Goal: Task Accomplishment & Management: Use online tool/utility

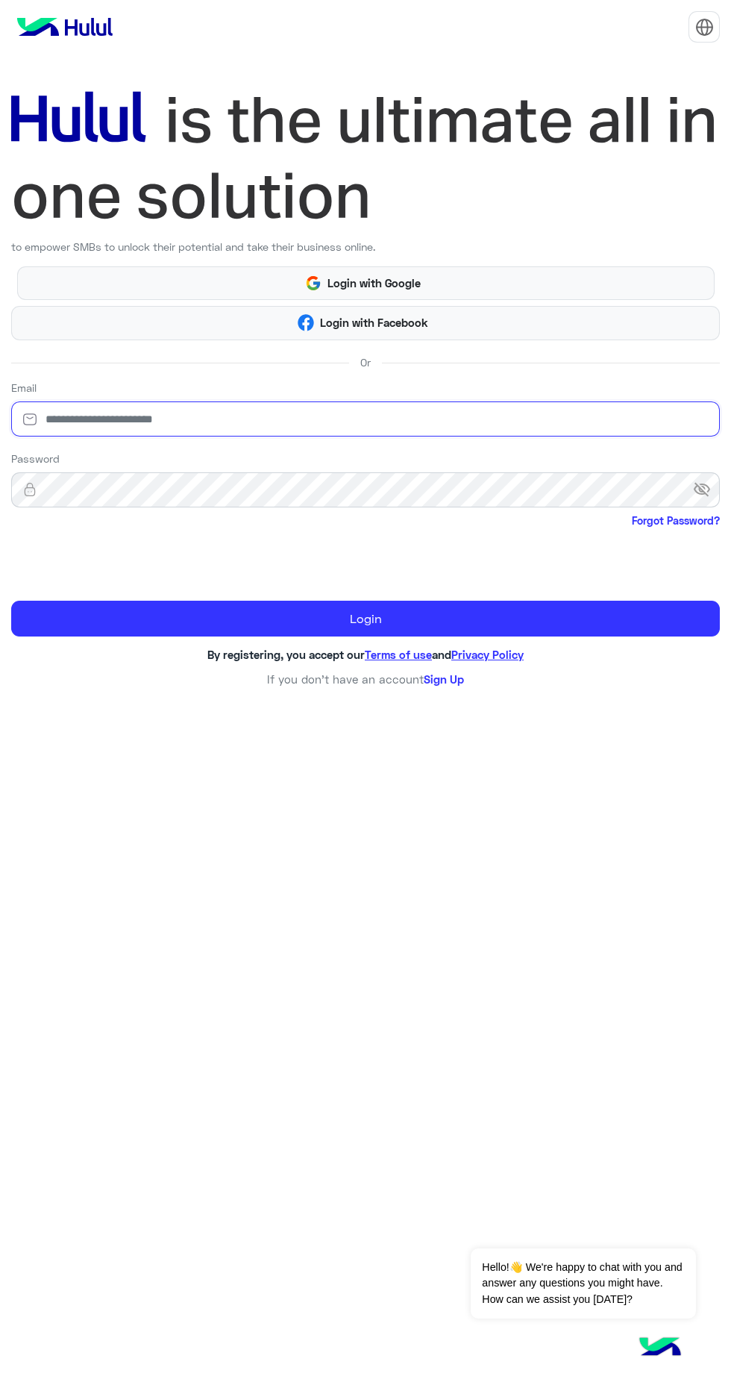
click at [279, 414] on input "email" at bounding box center [365, 418] width 709 height 35
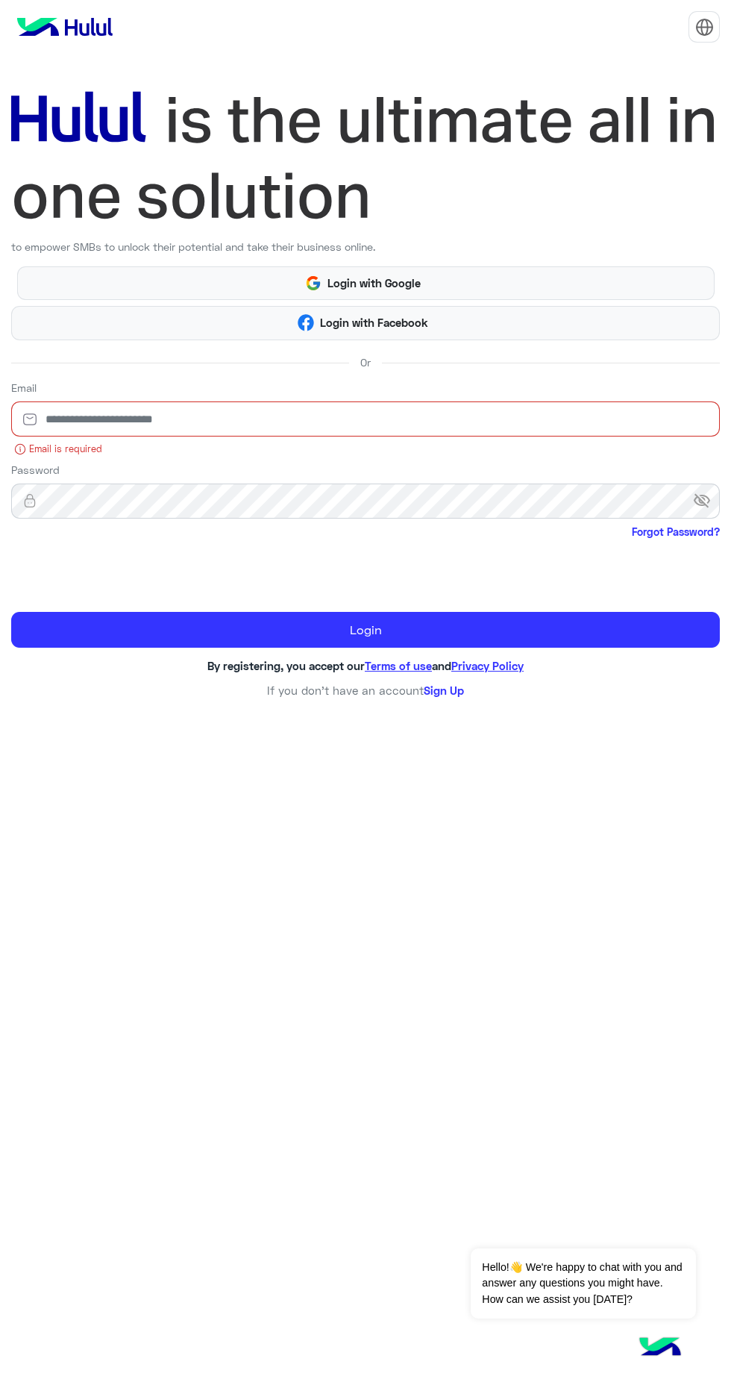
type input "**********"
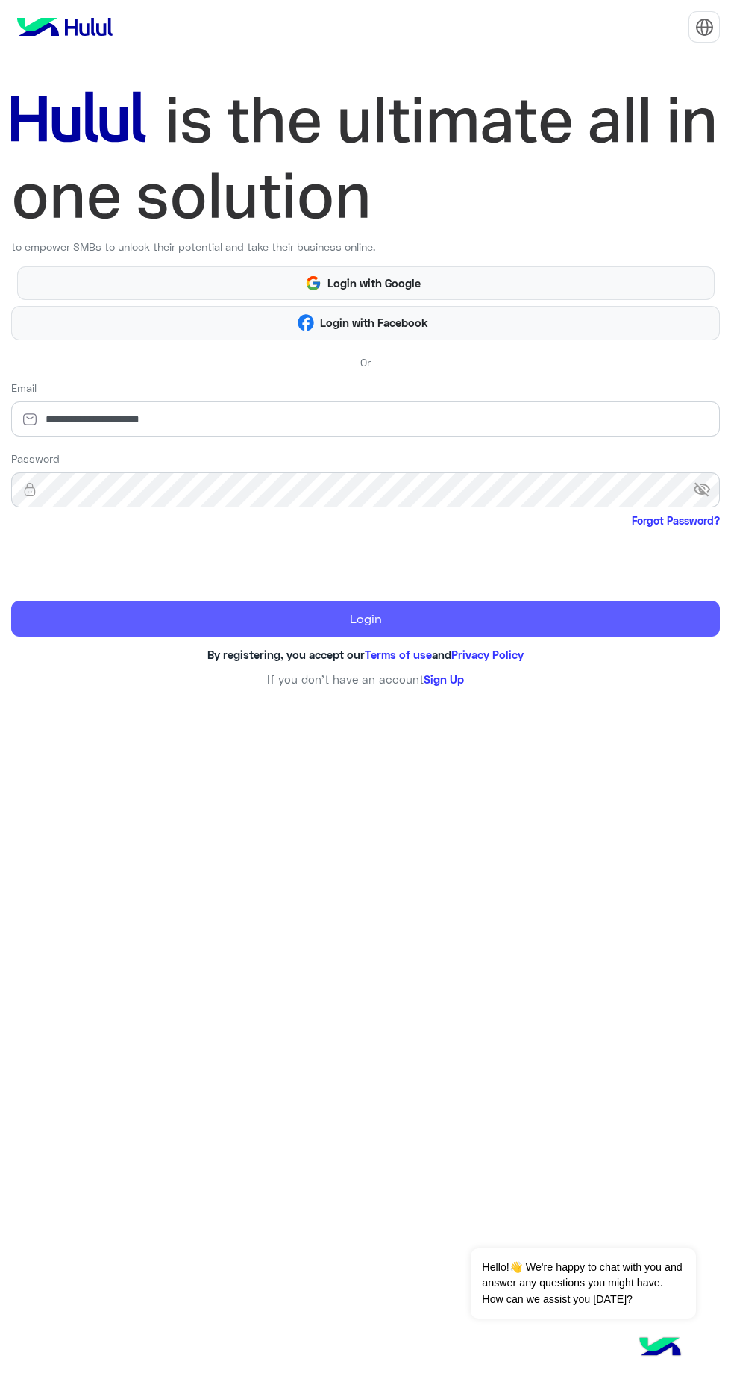
click at [553, 604] on button "Login" at bounding box center [365, 619] width 709 height 36
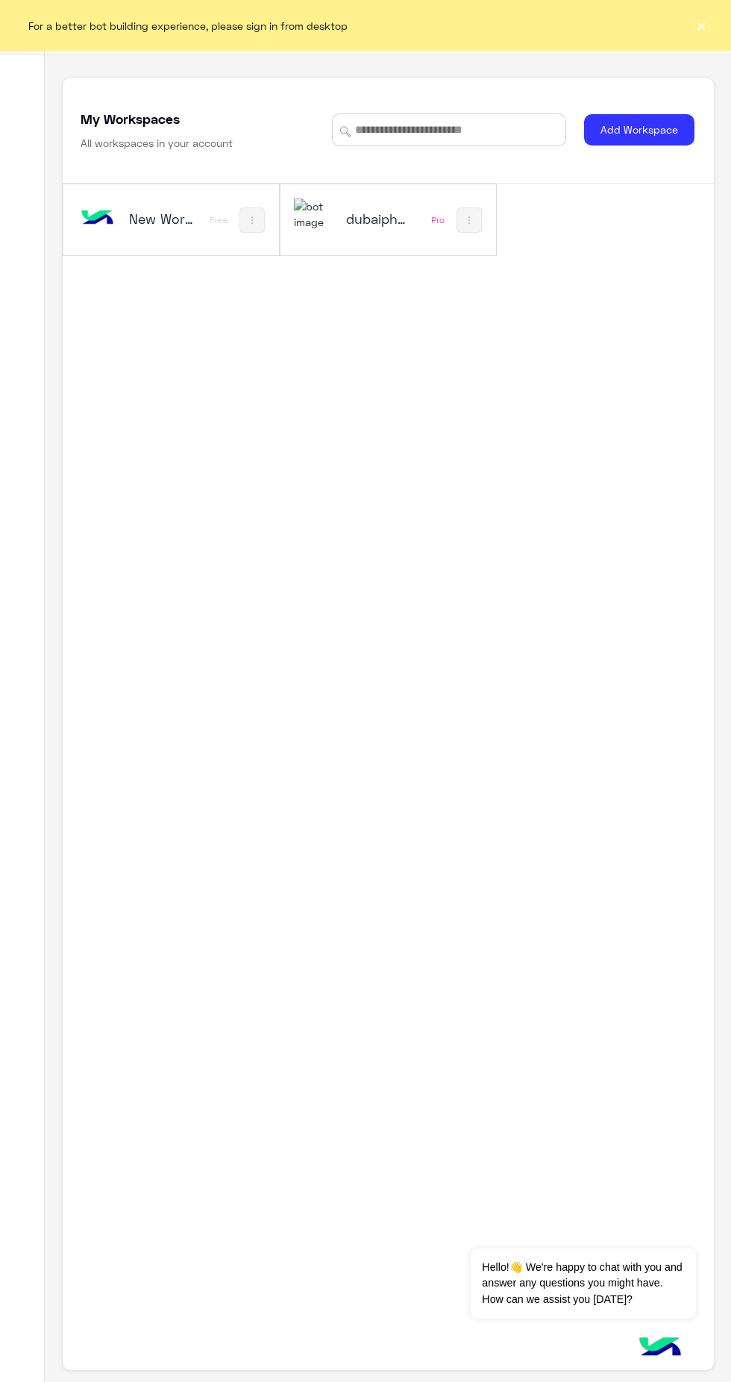
click at [360, 242] on div "dubaiphone" at bounding box center [350, 219] width 113 height 43
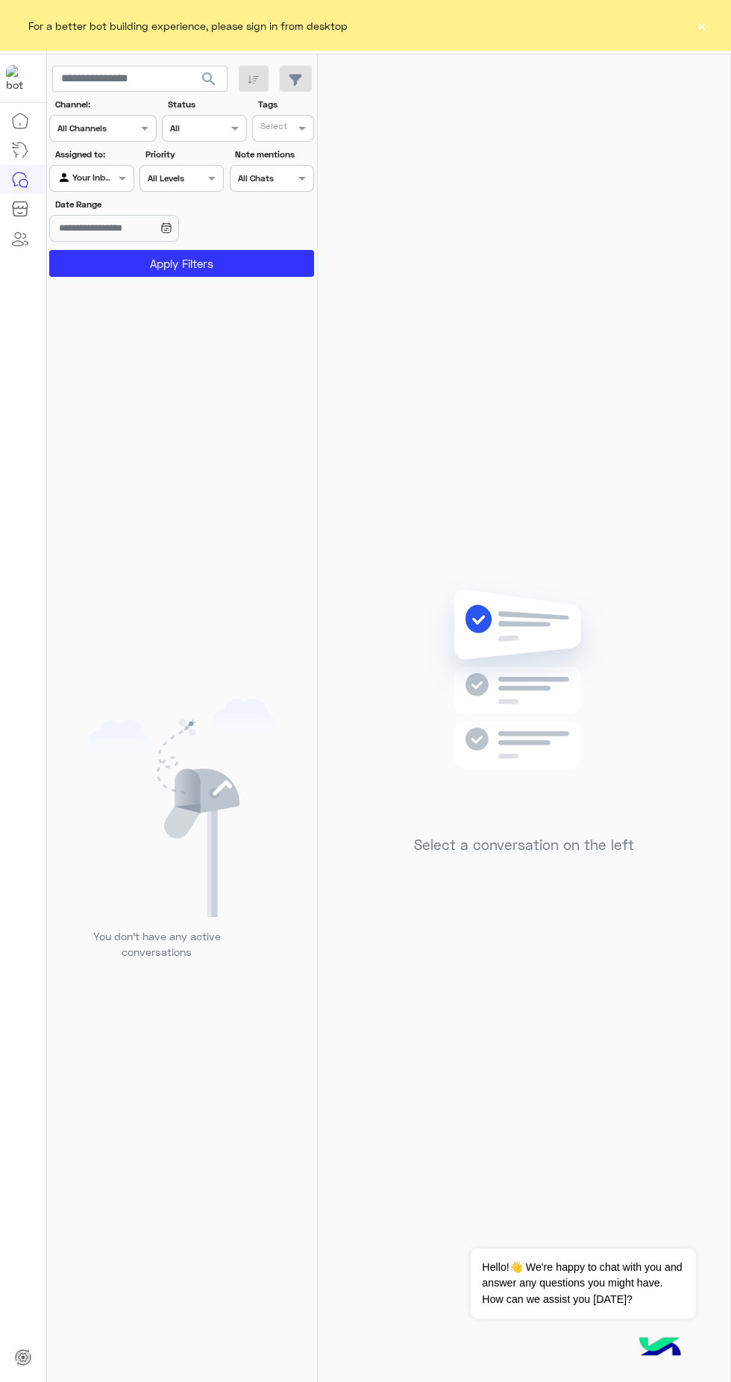
click at [701, 25] on button "×" at bounding box center [701, 25] width 15 height 15
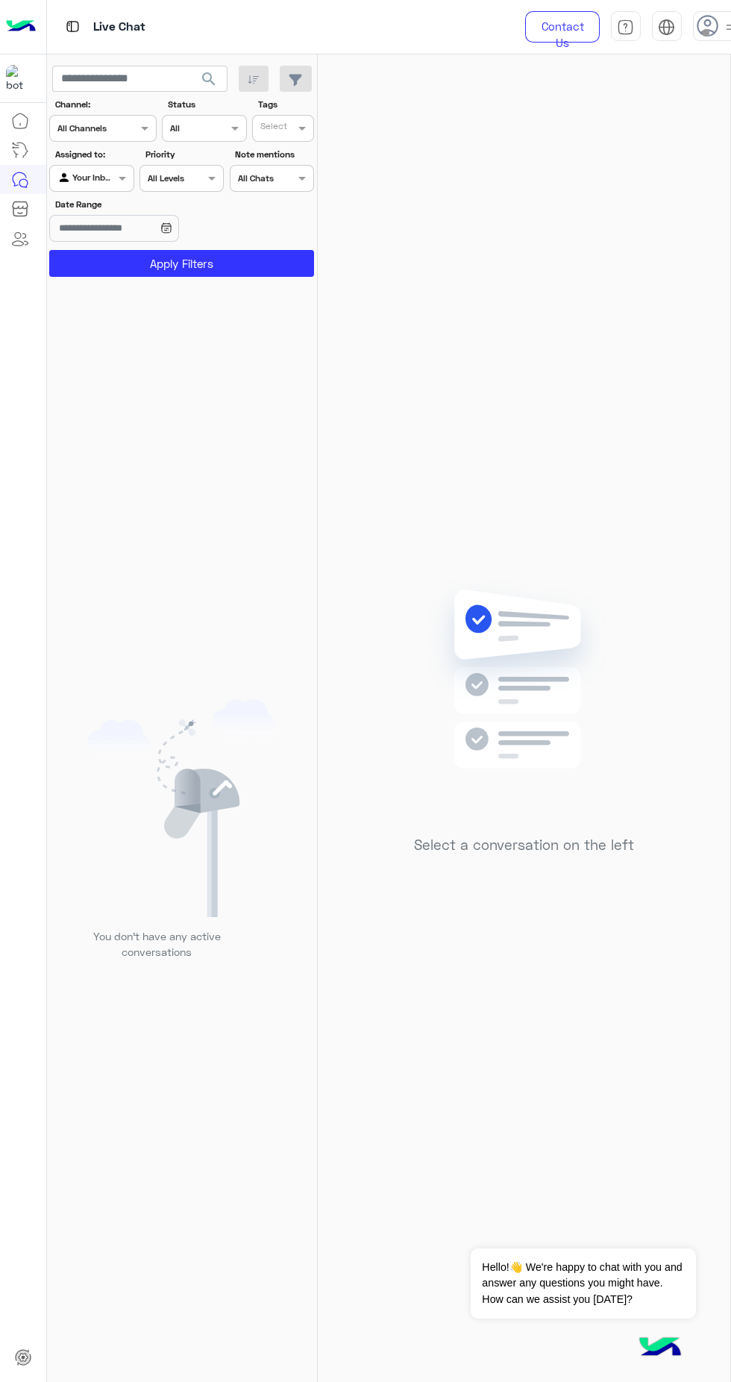
click at [705, 32] on span at bounding box center [705, 32] width 7 height 7
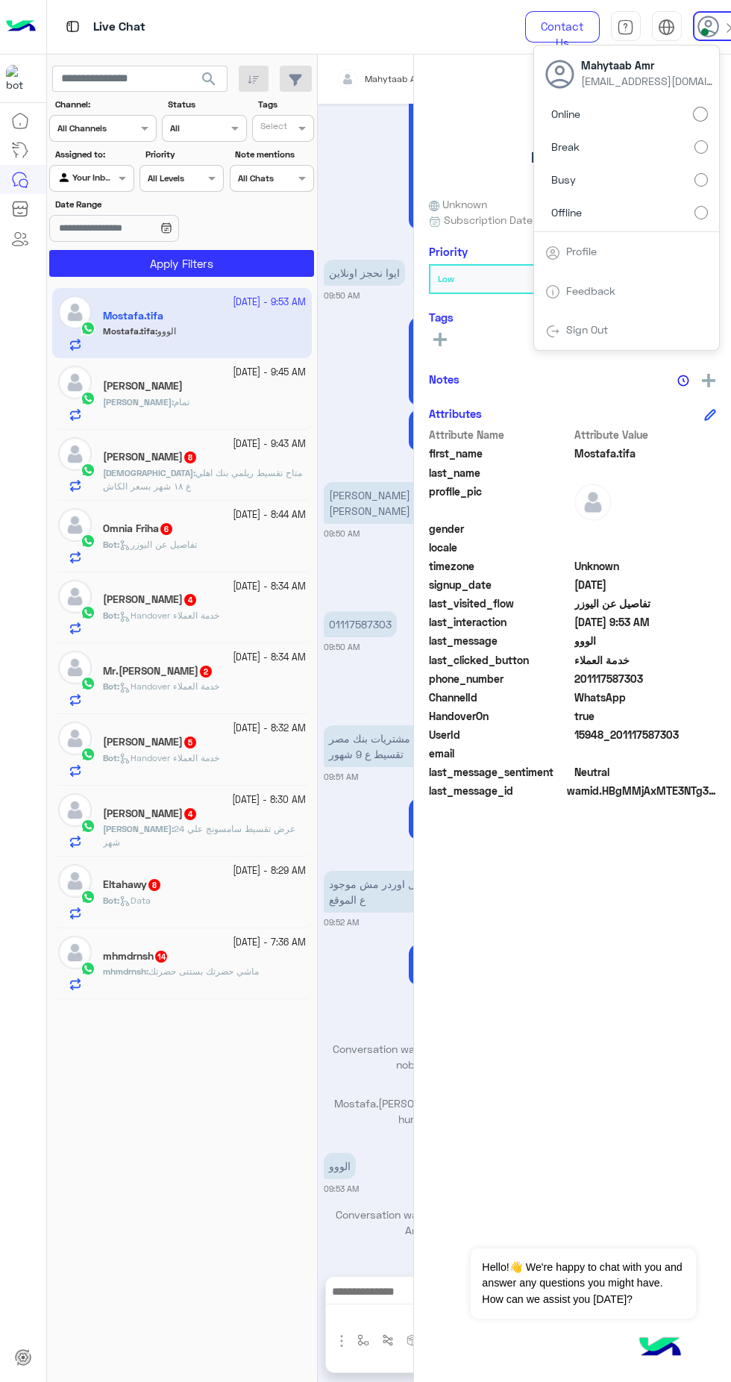
scroll to position [1626, 0]
